Goal: Task Accomplishment & Management: Manage account settings

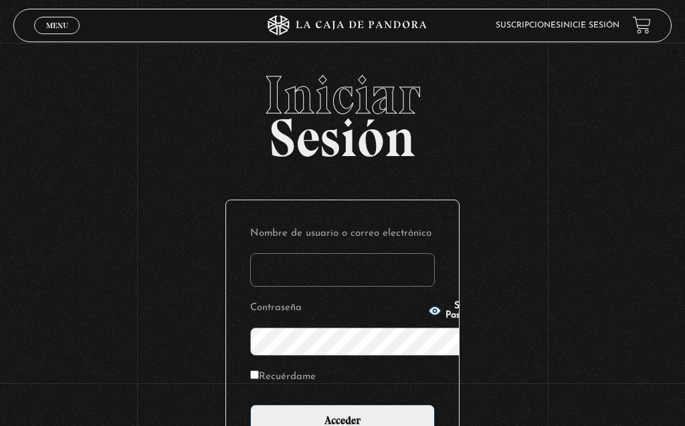
click at [255, 253] on input "Nombre de usuario o correo electrónico" at bounding box center [342, 269] width 185 height 33
click at [250, 253] on input "Nombre de usuario o correo electrónico" at bounding box center [342, 269] width 185 height 33
type input "Jimepadilla"
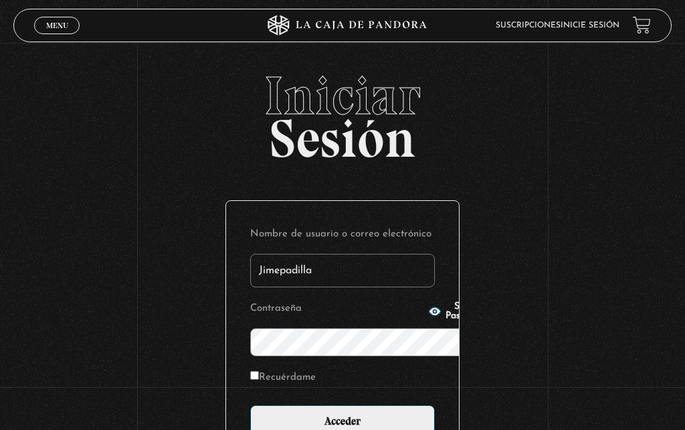
click at [343, 405] on input "Acceder" at bounding box center [342, 421] width 185 height 33
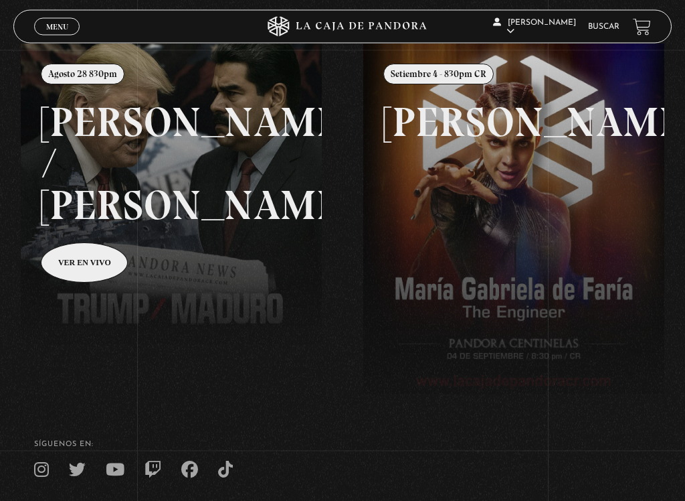
scroll to position [163, 0]
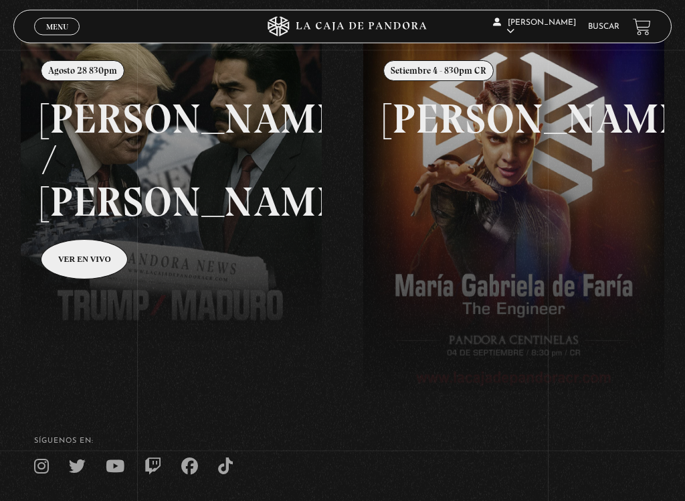
click at [68, 221] on link at bounding box center [363, 291] width 685 height 501
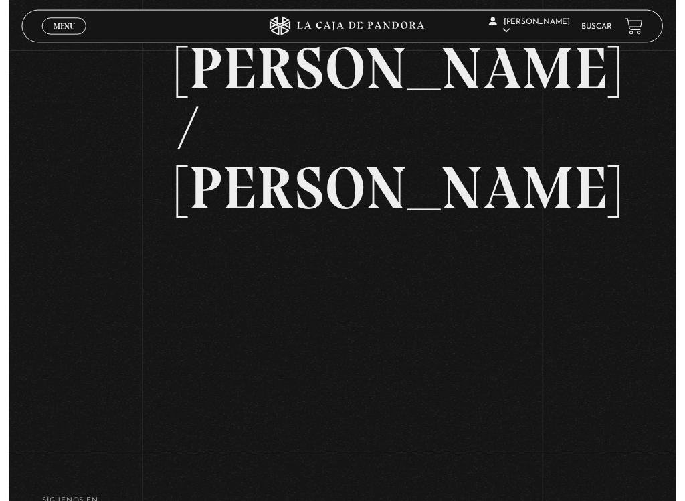
scroll to position [103, 0]
